Goal: Task Accomplishment & Management: Use online tool/utility

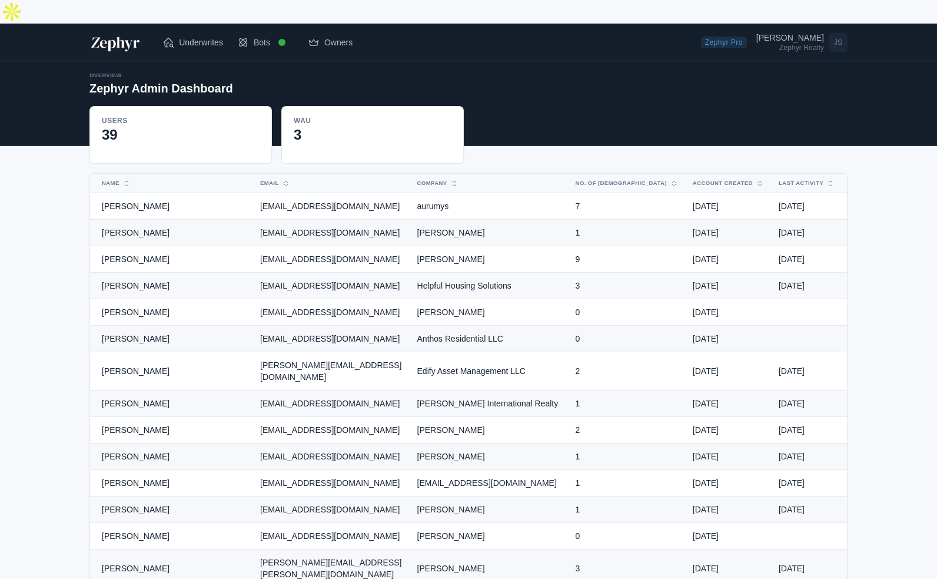
click at [194, 31] on link "Underwrites" at bounding box center [192, 43] width 75 height 24
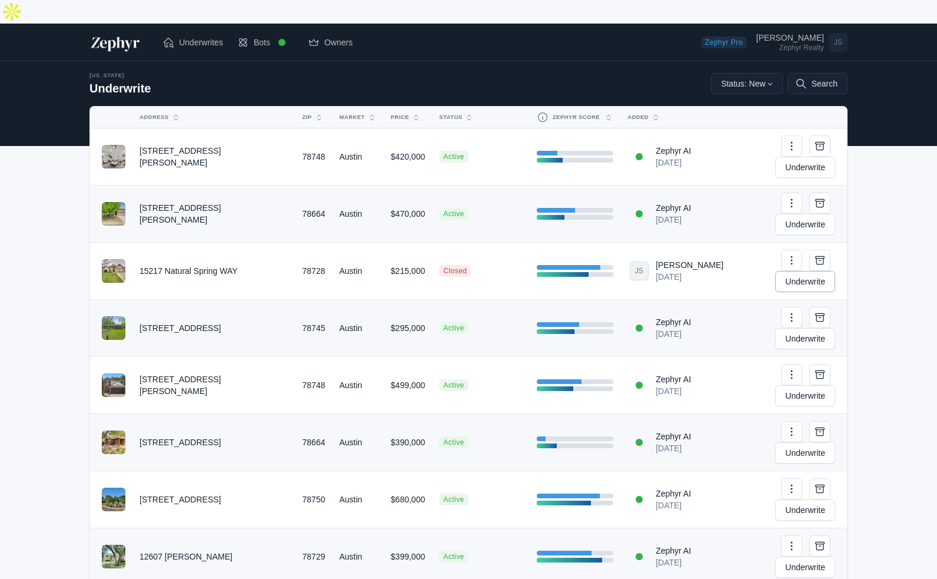
click at [804, 271] on link "Underwrite" at bounding box center [805, 281] width 60 height 21
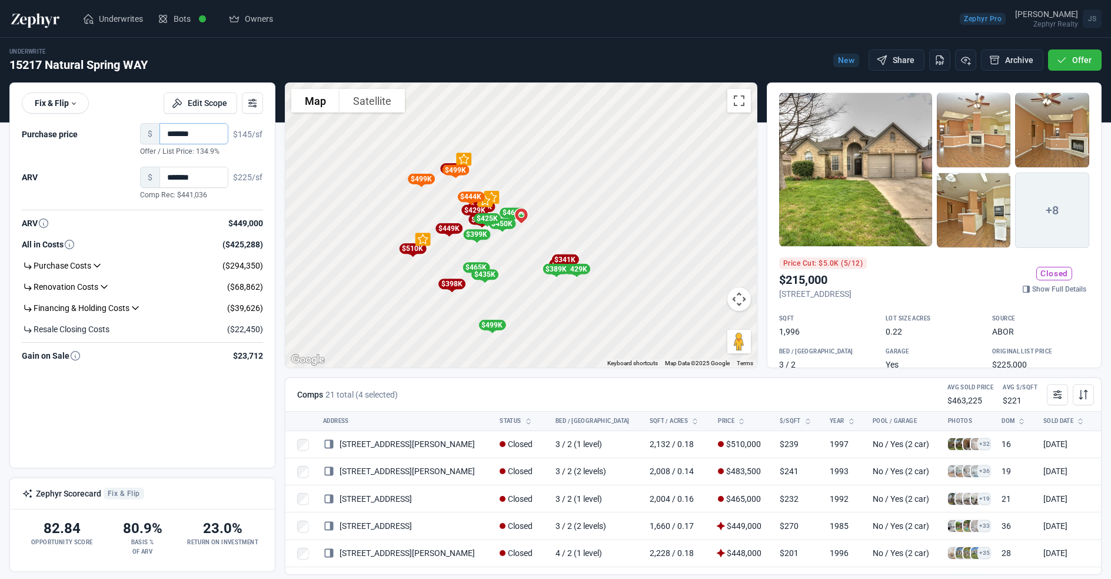
click at [205, 131] on input "*******" at bounding box center [194, 133] width 69 height 21
type input "*******"
